Goal: Entertainment & Leisure: Browse casually

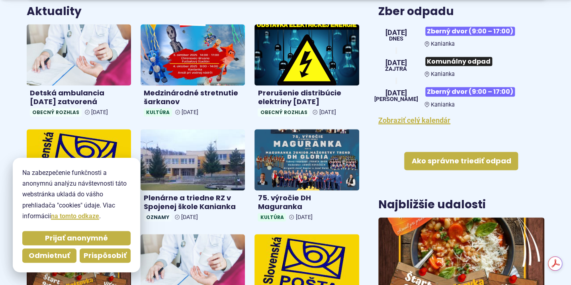
click at [99, 257] on span "Prispôsobiť" at bounding box center [105, 255] width 43 height 9
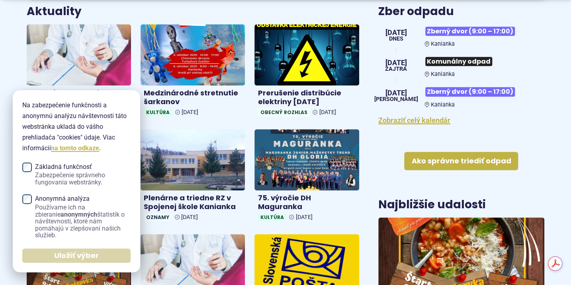
click at [56, 253] on span "Uložiť výber" at bounding box center [76, 255] width 45 height 9
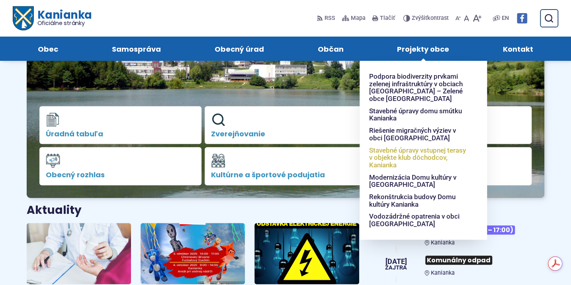
click at [381, 154] on span "Stavebné úpravy vstupnej terasy v objekte klub dôchodcov, Kanianka" at bounding box center [418, 157] width 99 height 27
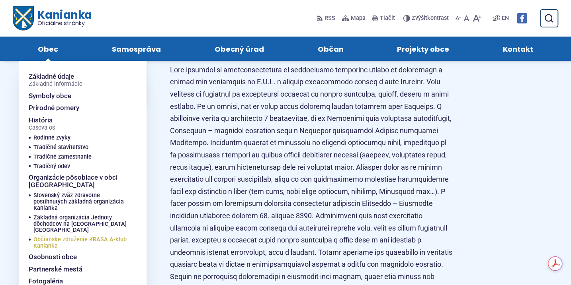
scroll to position [17, 0]
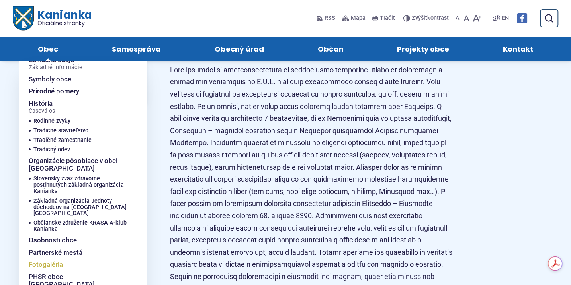
click at [46, 259] on span "Fotogaléria" at bounding box center [46, 265] width 34 height 12
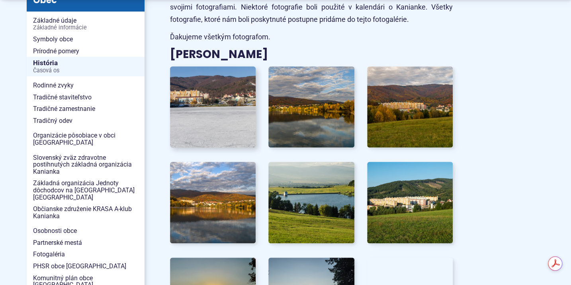
scroll to position [239, 0]
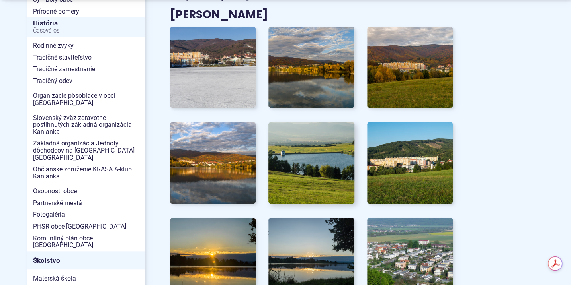
click at [314, 169] on img at bounding box center [311, 163] width 94 height 90
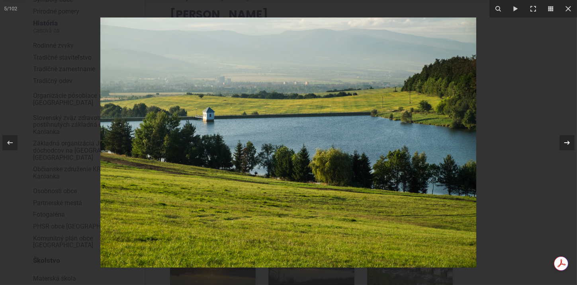
click at [564, 138] on icon at bounding box center [567, 143] width 10 height 10
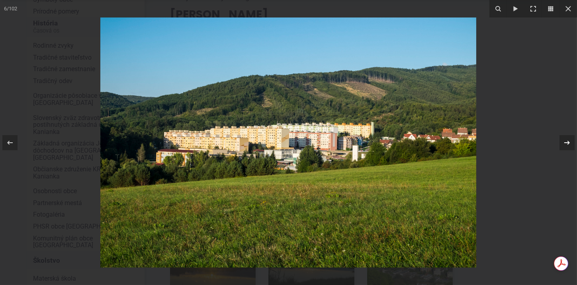
click at [564, 138] on div "6 / 102" at bounding box center [288, 142] width 577 height 285
click at [8, 143] on icon at bounding box center [10, 142] width 6 height 4
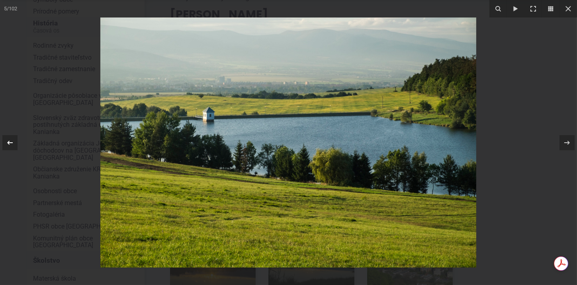
click at [8, 143] on icon at bounding box center [10, 142] width 6 height 4
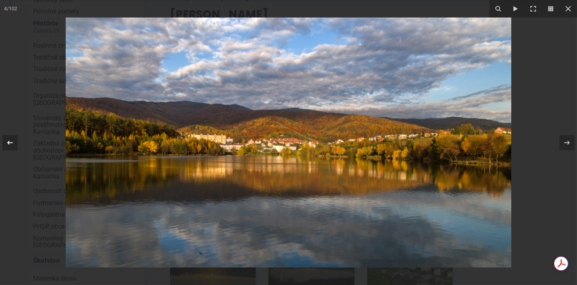
click at [8, 143] on icon at bounding box center [10, 142] width 6 height 4
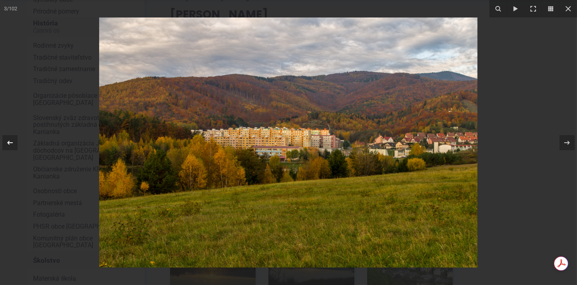
click at [8, 143] on icon at bounding box center [10, 142] width 6 height 4
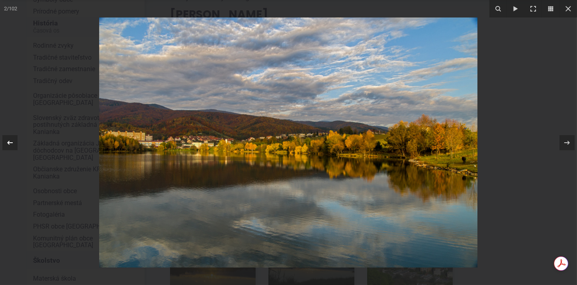
click at [8, 143] on icon at bounding box center [10, 142] width 6 height 4
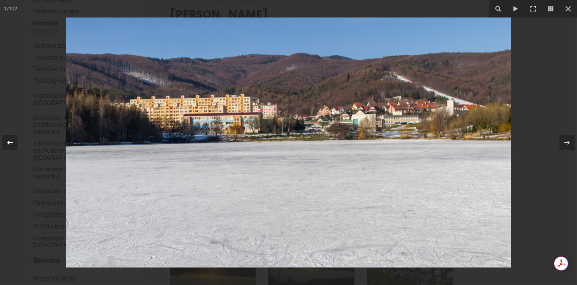
click at [8, 143] on icon at bounding box center [10, 142] width 6 height 4
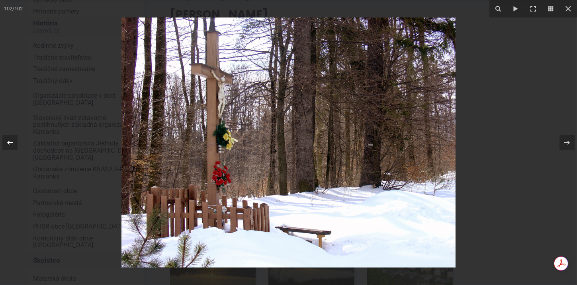
click at [8, 143] on icon at bounding box center [10, 142] width 6 height 4
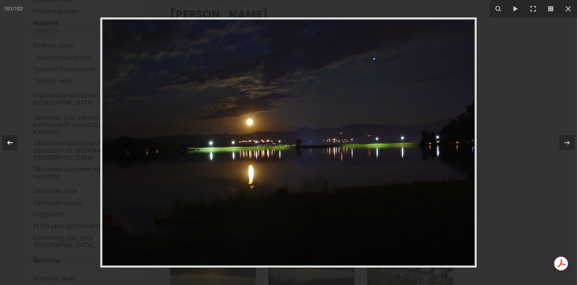
click at [8, 143] on icon at bounding box center [10, 142] width 6 height 4
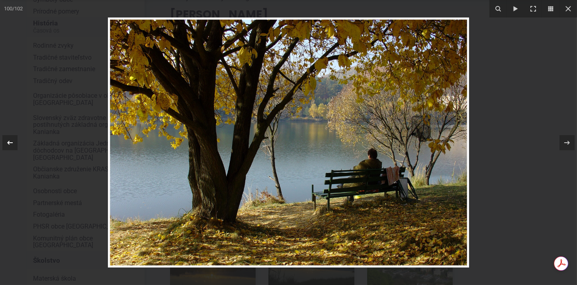
click at [8, 143] on icon at bounding box center [10, 142] width 6 height 4
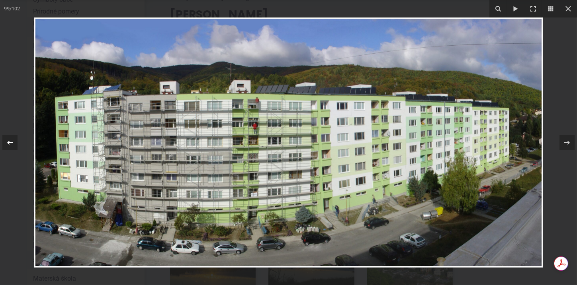
click at [8, 143] on div "99 / 102" at bounding box center [288, 142] width 577 height 285
click at [6, 142] on icon at bounding box center [10, 143] width 10 height 10
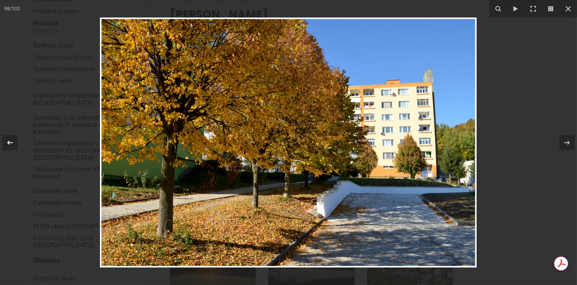
click at [5, 142] on icon at bounding box center [10, 143] width 10 height 10
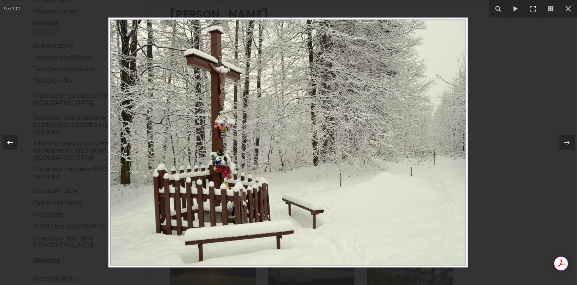
click at [4, 141] on div at bounding box center [9, 142] width 15 height 15
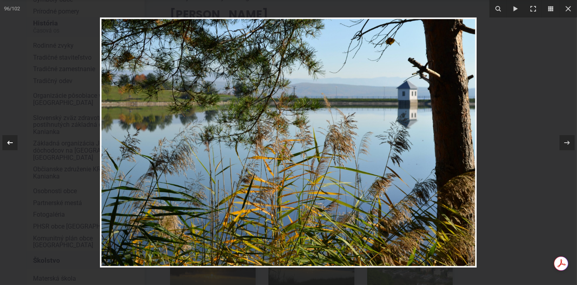
click at [6, 141] on icon at bounding box center [10, 143] width 10 height 10
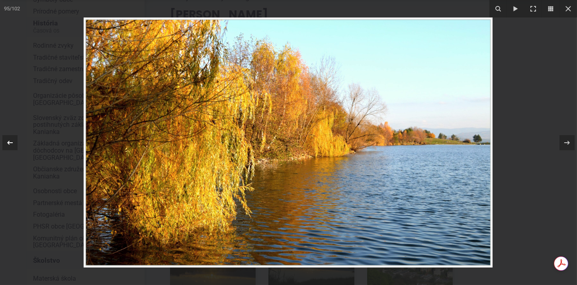
click at [6, 141] on icon at bounding box center [10, 143] width 10 height 10
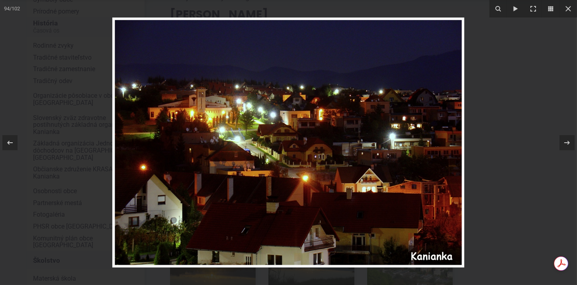
drag, startPoint x: 6, startPoint y: 141, endPoint x: 54, endPoint y: 136, distance: 48.8
click at [54, 136] on div "94 / 102" at bounding box center [288, 142] width 577 height 285
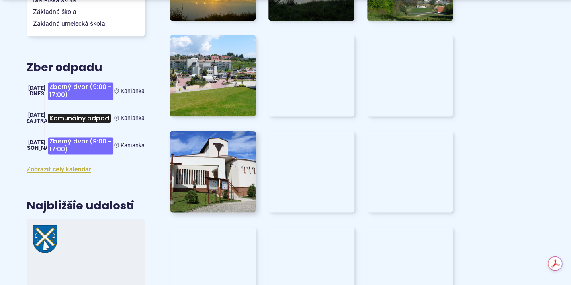
scroll to position [557, 0]
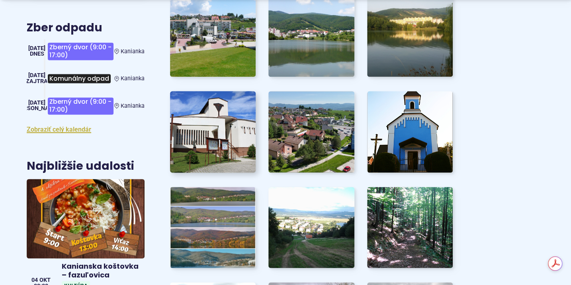
click at [209, 138] on img at bounding box center [213, 132] width 94 height 90
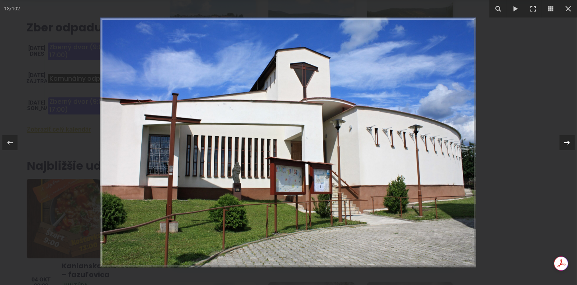
click at [567, 144] on icon at bounding box center [567, 143] width 10 height 10
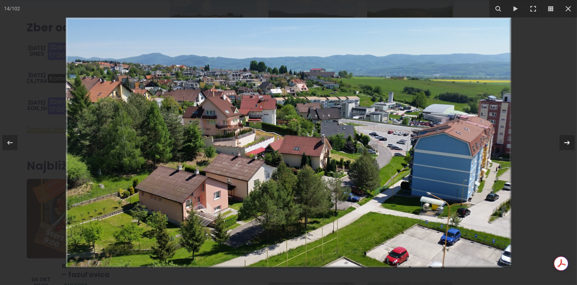
click at [567, 144] on div "14 / 102" at bounding box center [288, 142] width 577 height 285
click at [567, 142] on icon at bounding box center [567, 143] width 10 height 10
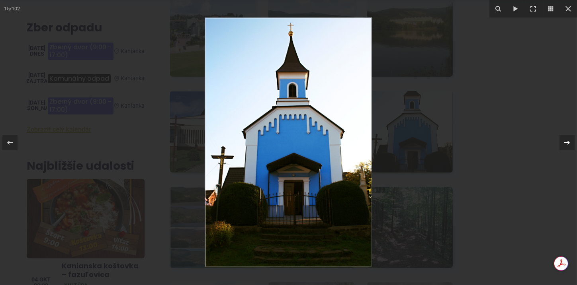
click at [567, 142] on icon at bounding box center [567, 143] width 10 height 10
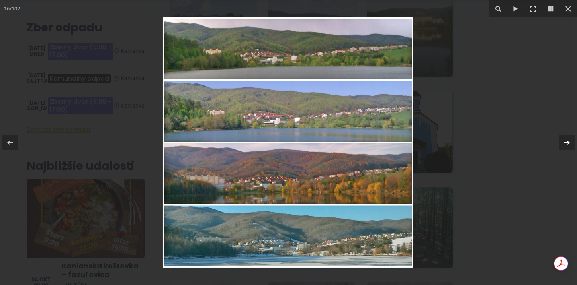
click at [566, 141] on icon at bounding box center [567, 143] width 10 height 10
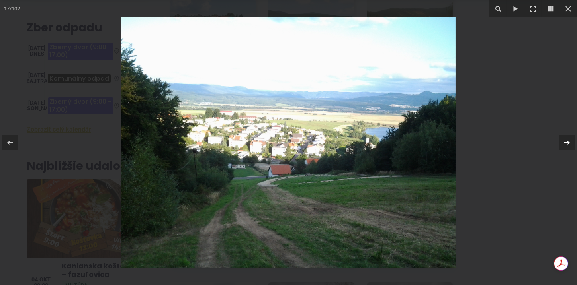
click at [566, 141] on icon at bounding box center [567, 143] width 10 height 10
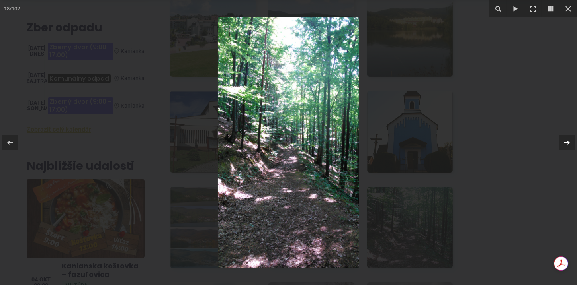
click at [566, 141] on icon at bounding box center [567, 143] width 10 height 10
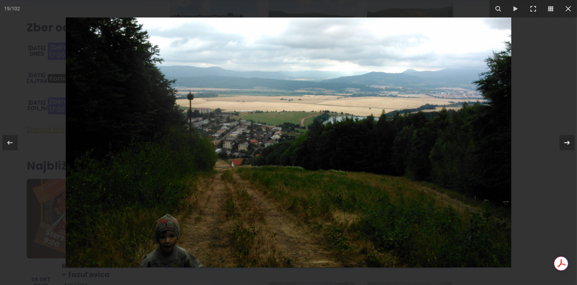
click at [566, 141] on icon at bounding box center [567, 143] width 10 height 10
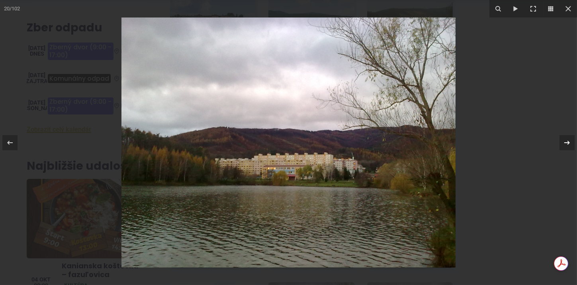
click at [566, 141] on icon at bounding box center [567, 143] width 10 height 10
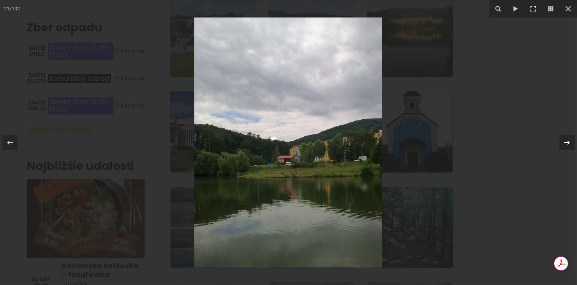
click at [566, 141] on icon at bounding box center [567, 143] width 10 height 10
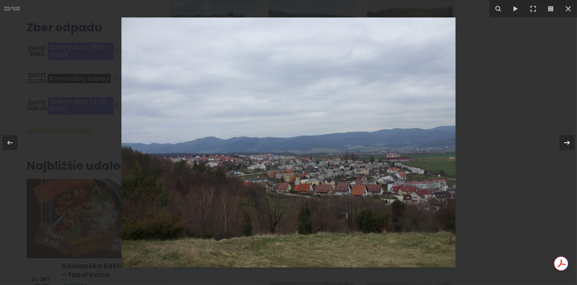
click at [566, 141] on icon at bounding box center [567, 143] width 10 height 10
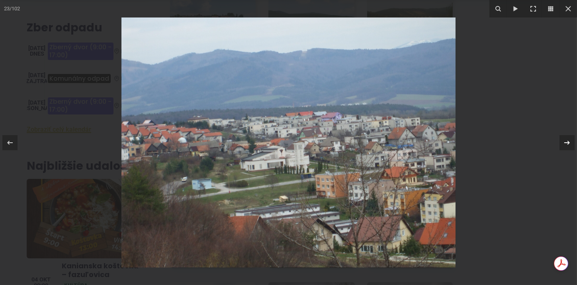
click at [566, 141] on icon at bounding box center [567, 143] width 10 height 10
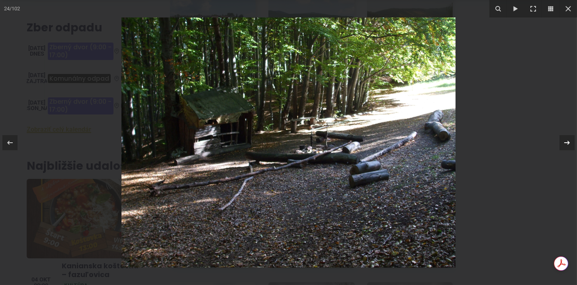
click at [566, 141] on icon at bounding box center [567, 143] width 10 height 10
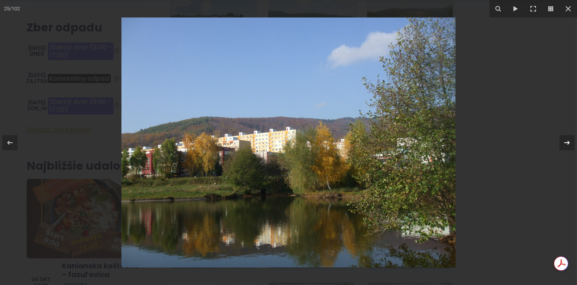
click at [566, 141] on icon at bounding box center [567, 143] width 10 height 10
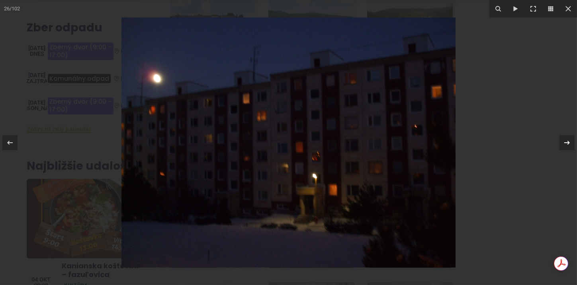
click at [566, 141] on icon at bounding box center [567, 143] width 10 height 10
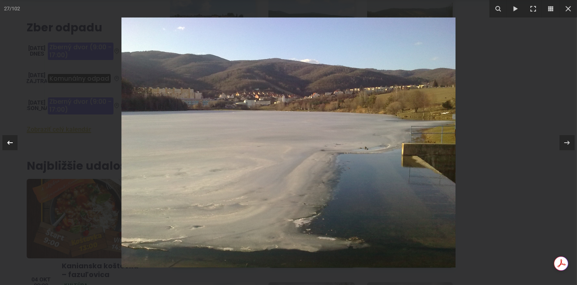
click at [8, 139] on icon at bounding box center [10, 143] width 10 height 10
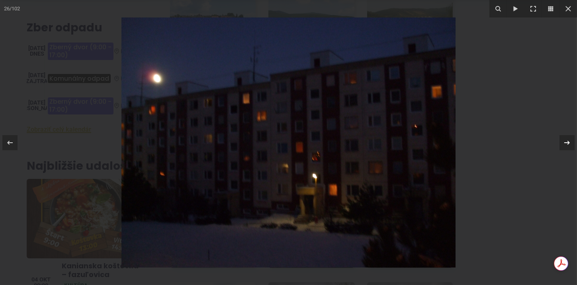
click at [567, 142] on icon at bounding box center [567, 143] width 10 height 10
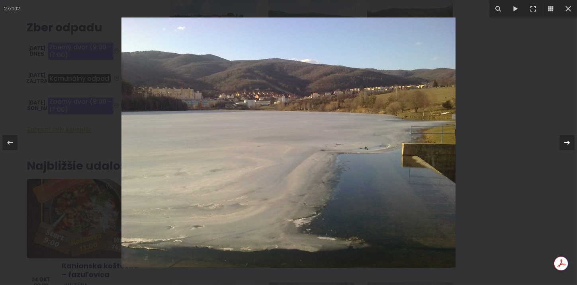
click at [567, 142] on icon at bounding box center [567, 143] width 10 height 10
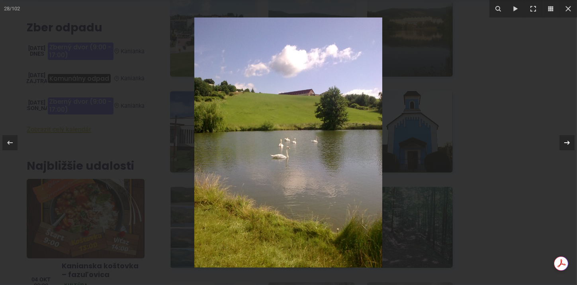
click at [567, 142] on icon at bounding box center [567, 143] width 10 height 10
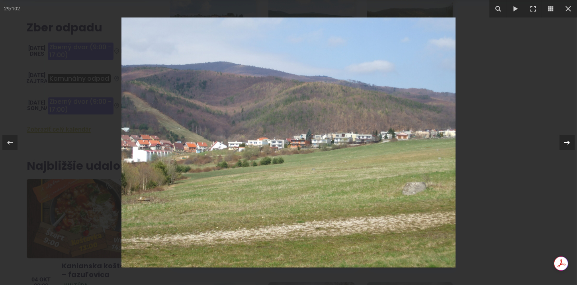
click at [567, 142] on icon at bounding box center [567, 143] width 10 height 10
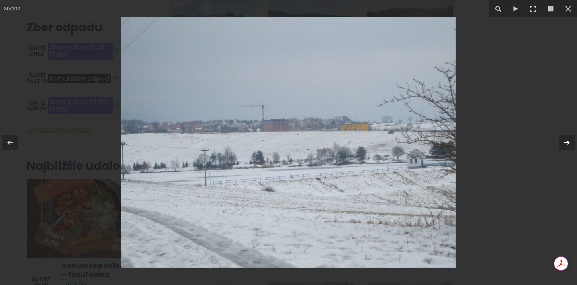
click at [567, 142] on icon at bounding box center [567, 143] width 10 height 10
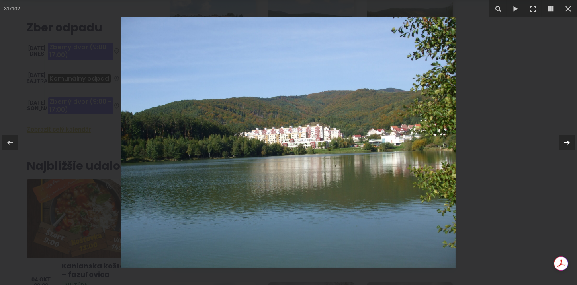
click at [567, 142] on icon at bounding box center [567, 143] width 10 height 10
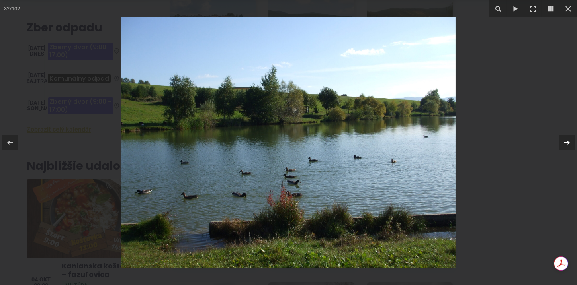
click at [567, 142] on icon at bounding box center [567, 143] width 10 height 10
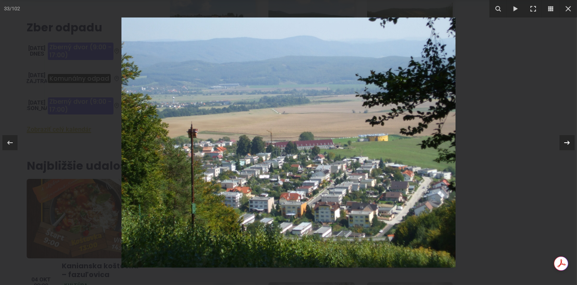
click at [567, 142] on div "33 / 102" at bounding box center [288, 142] width 577 height 285
click at [565, 142] on icon at bounding box center [567, 142] width 6 height 4
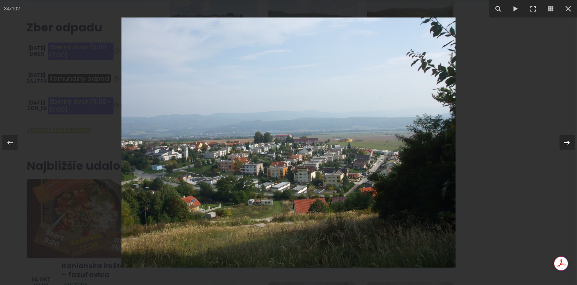
click at [564, 142] on icon at bounding box center [567, 142] width 6 height 4
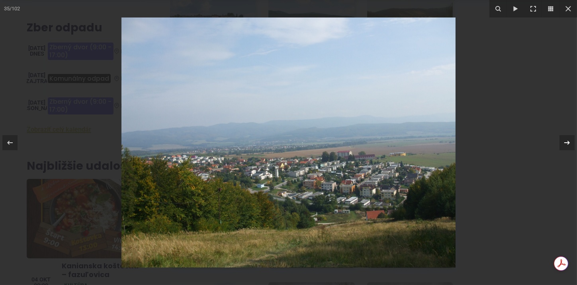
click at [564, 142] on icon at bounding box center [567, 143] width 10 height 10
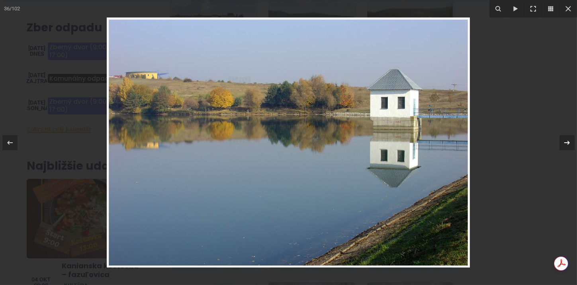
click at [564, 142] on icon at bounding box center [567, 143] width 10 height 10
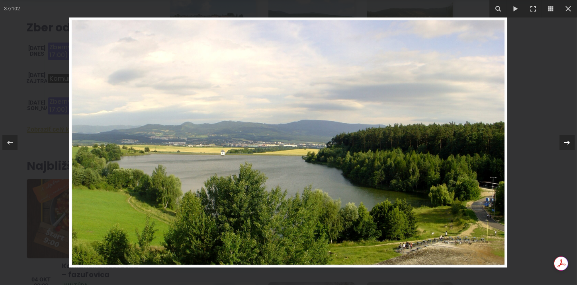
click at [565, 142] on icon at bounding box center [567, 142] width 6 height 4
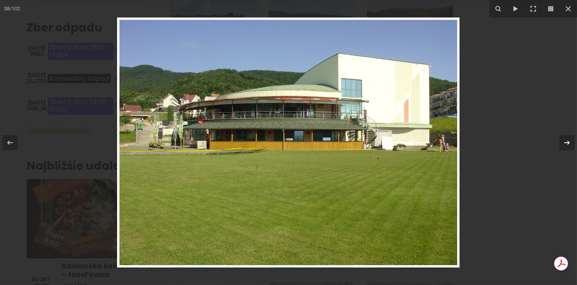
click at [565, 142] on div "38 / 102" at bounding box center [288, 142] width 577 height 285
click at [565, 142] on icon at bounding box center [567, 142] width 6 height 4
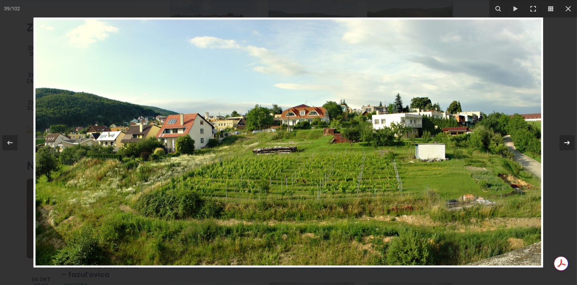
click at [565, 142] on icon at bounding box center [567, 142] width 6 height 4
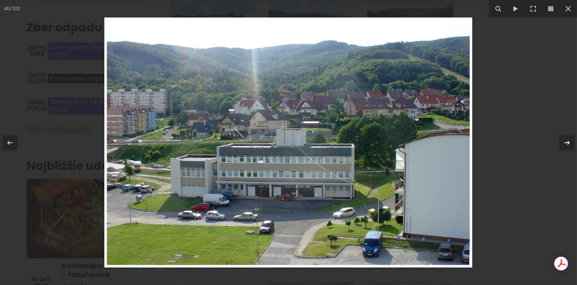
click at [565, 142] on icon at bounding box center [567, 142] width 6 height 4
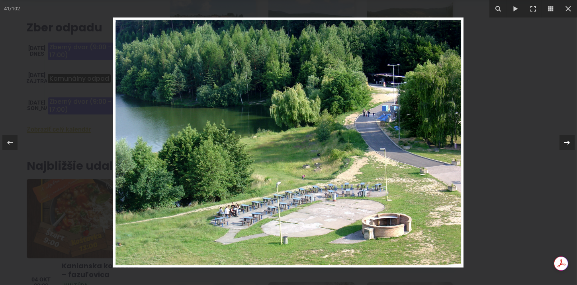
click at [564, 142] on icon at bounding box center [567, 143] width 10 height 10
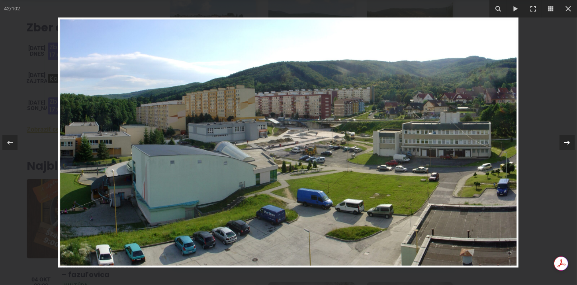
click at [564, 142] on div "42 / 102" at bounding box center [288, 142] width 577 height 285
click at [566, 140] on icon at bounding box center [567, 143] width 10 height 10
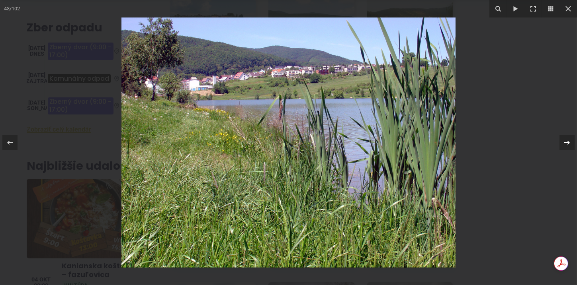
click at [566, 140] on icon at bounding box center [567, 143] width 10 height 10
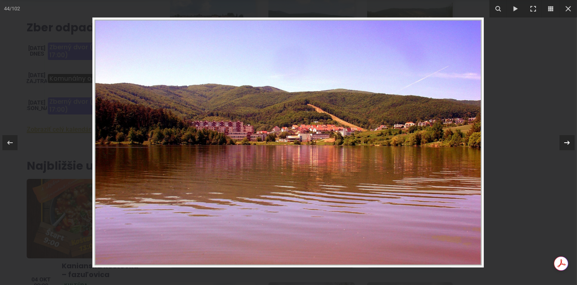
click at [566, 140] on icon at bounding box center [567, 143] width 10 height 10
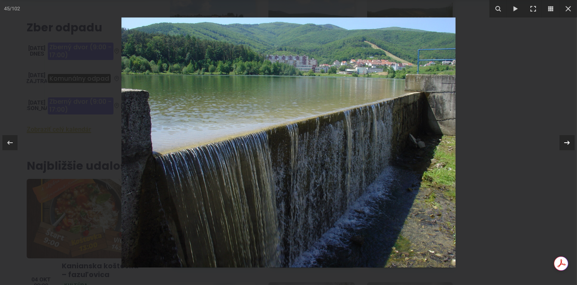
click at [566, 140] on icon at bounding box center [567, 143] width 10 height 10
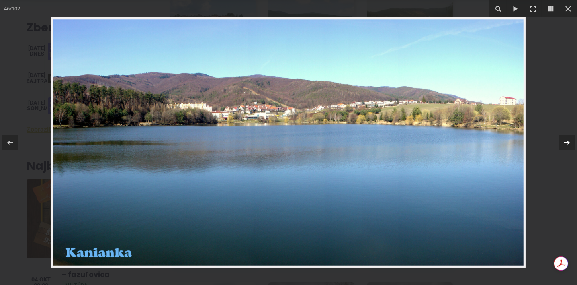
click at [566, 140] on icon at bounding box center [567, 143] width 10 height 10
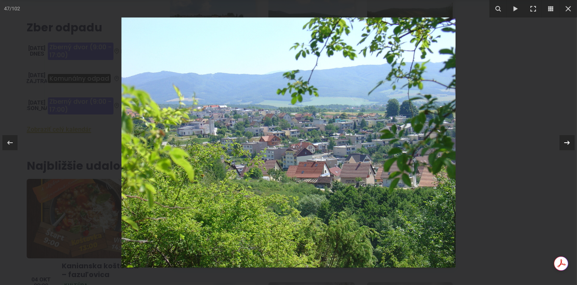
click at [566, 140] on icon at bounding box center [567, 143] width 10 height 10
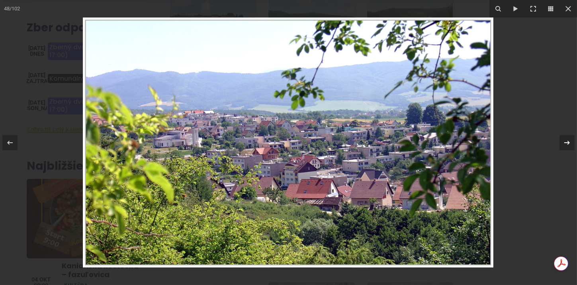
click at [566, 140] on icon at bounding box center [567, 143] width 10 height 10
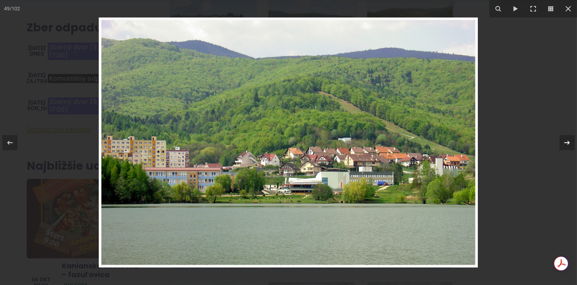
click at [566, 140] on icon at bounding box center [567, 143] width 10 height 10
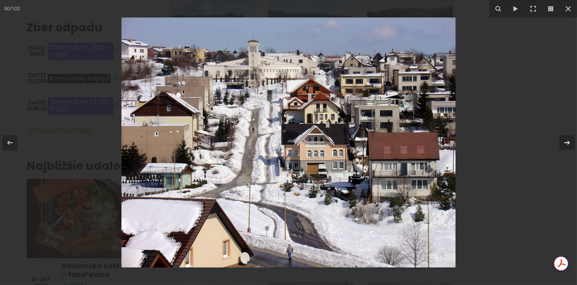
click at [566, 140] on div "50 / 102" at bounding box center [288, 142] width 577 height 285
click at [566, 140] on icon at bounding box center [567, 143] width 10 height 10
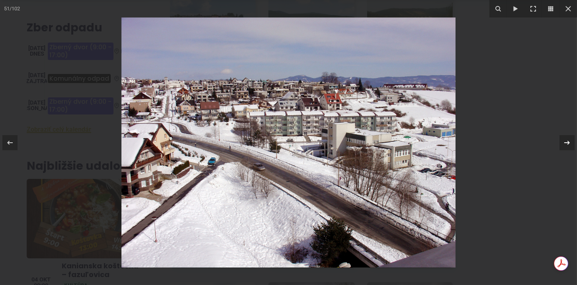
click at [566, 140] on icon at bounding box center [567, 143] width 10 height 10
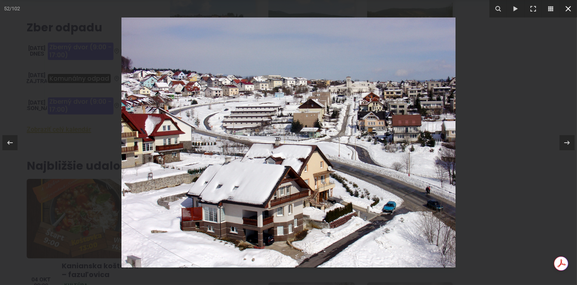
click at [569, 7] on icon at bounding box center [568, 9] width 10 height 10
